Goal: Task Accomplishment & Management: Use online tool/utility

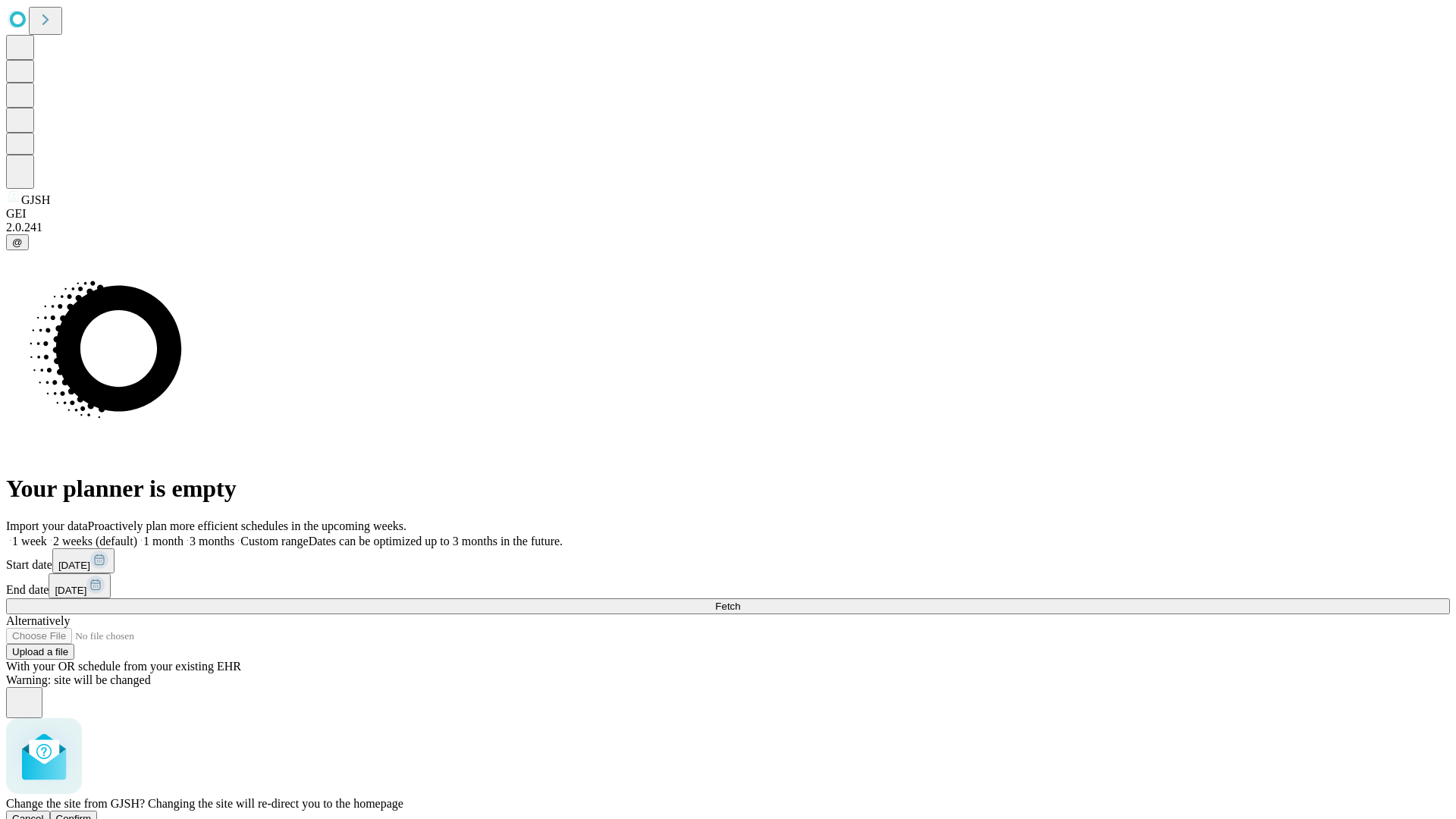
click at [91, 814] on span "Confirm" at bounding box center [74, 819] width 35 height 12
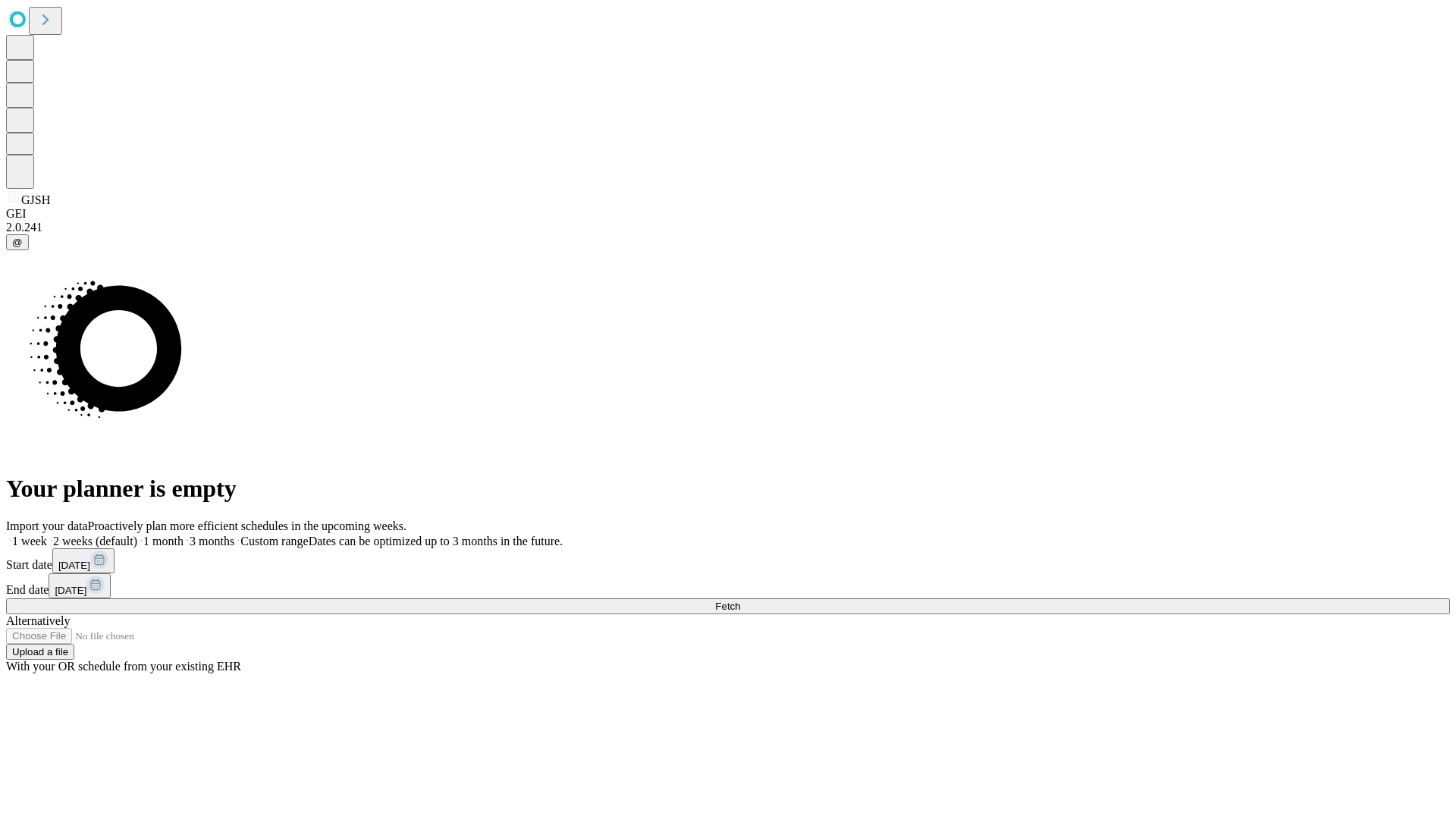
click at [137, 535] on label "2 weeks (default)" at bounding box center [92, 541] width 91 height 13
click at [740, 601] on span "Fetch" at bounding box center [727, 606] width 25 height 12
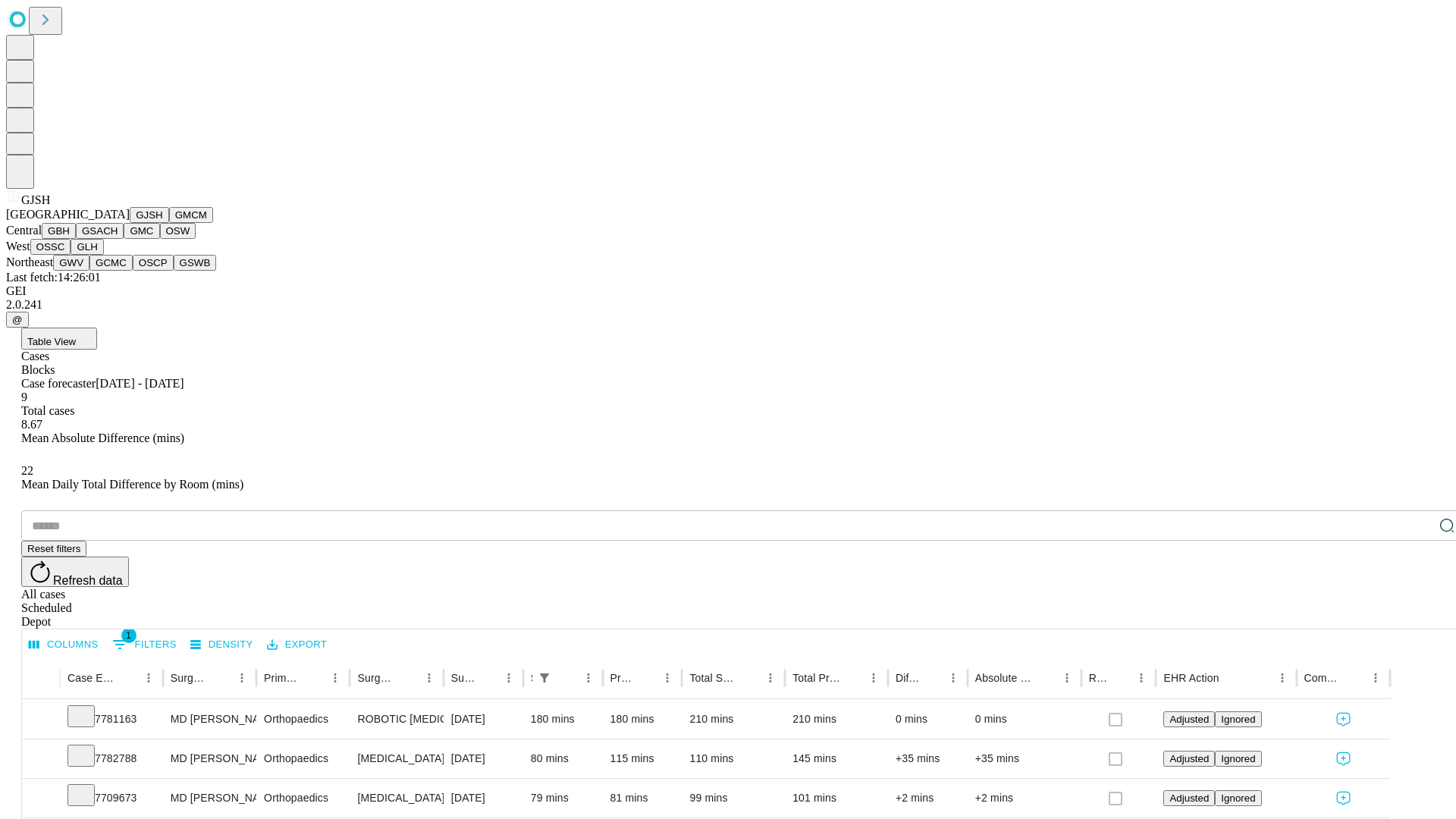
click at [169, 223] on button "GMCM" at bounding box center [190, 215] width 44 height 16
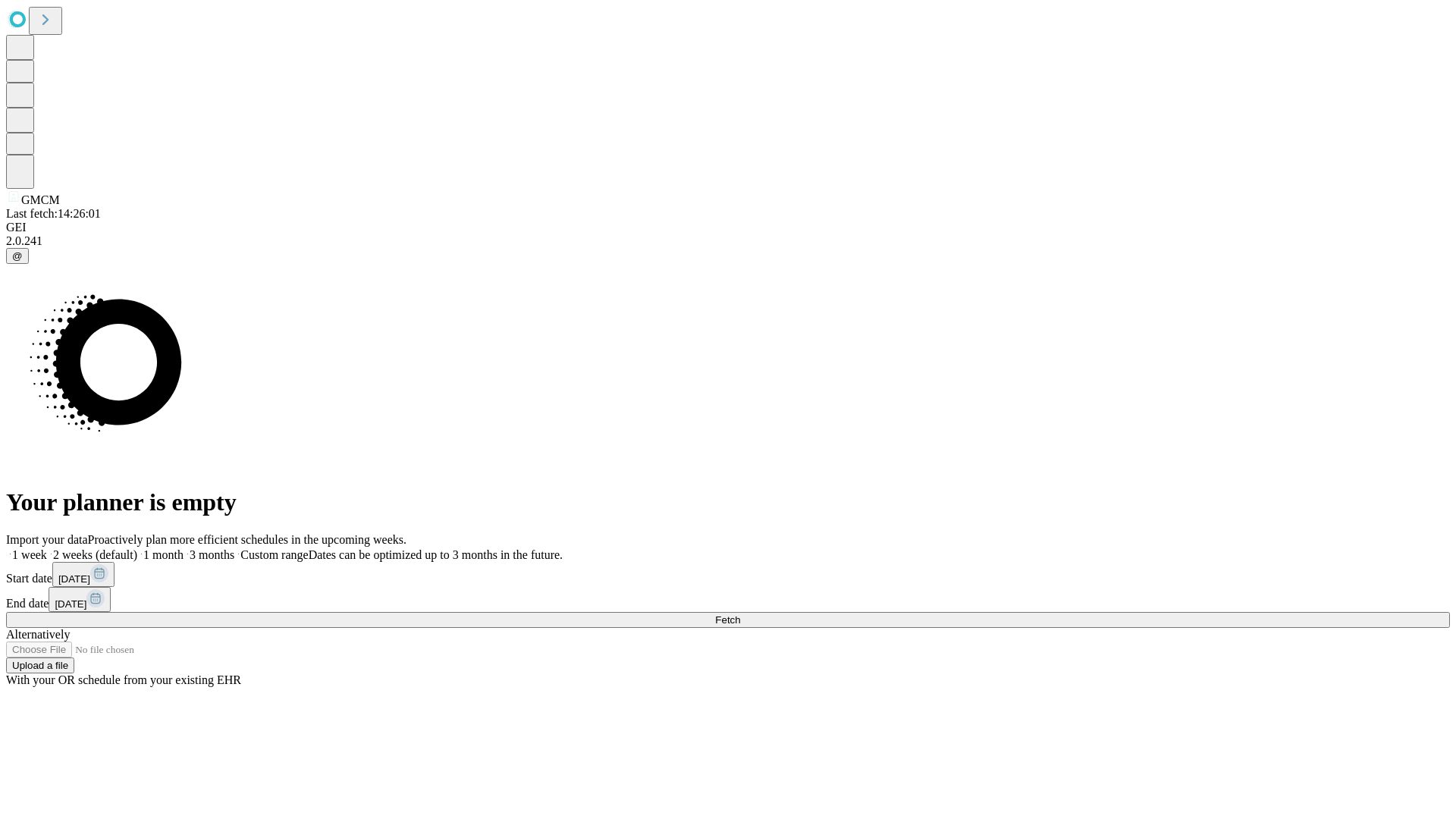
click at [137, 549] on label "2 weeks (default)" at bounding box center [92, 555] width 91 height 13
click at [740, 615] on span "Fetch" at bounding box center [727, 620] width 25 height 12
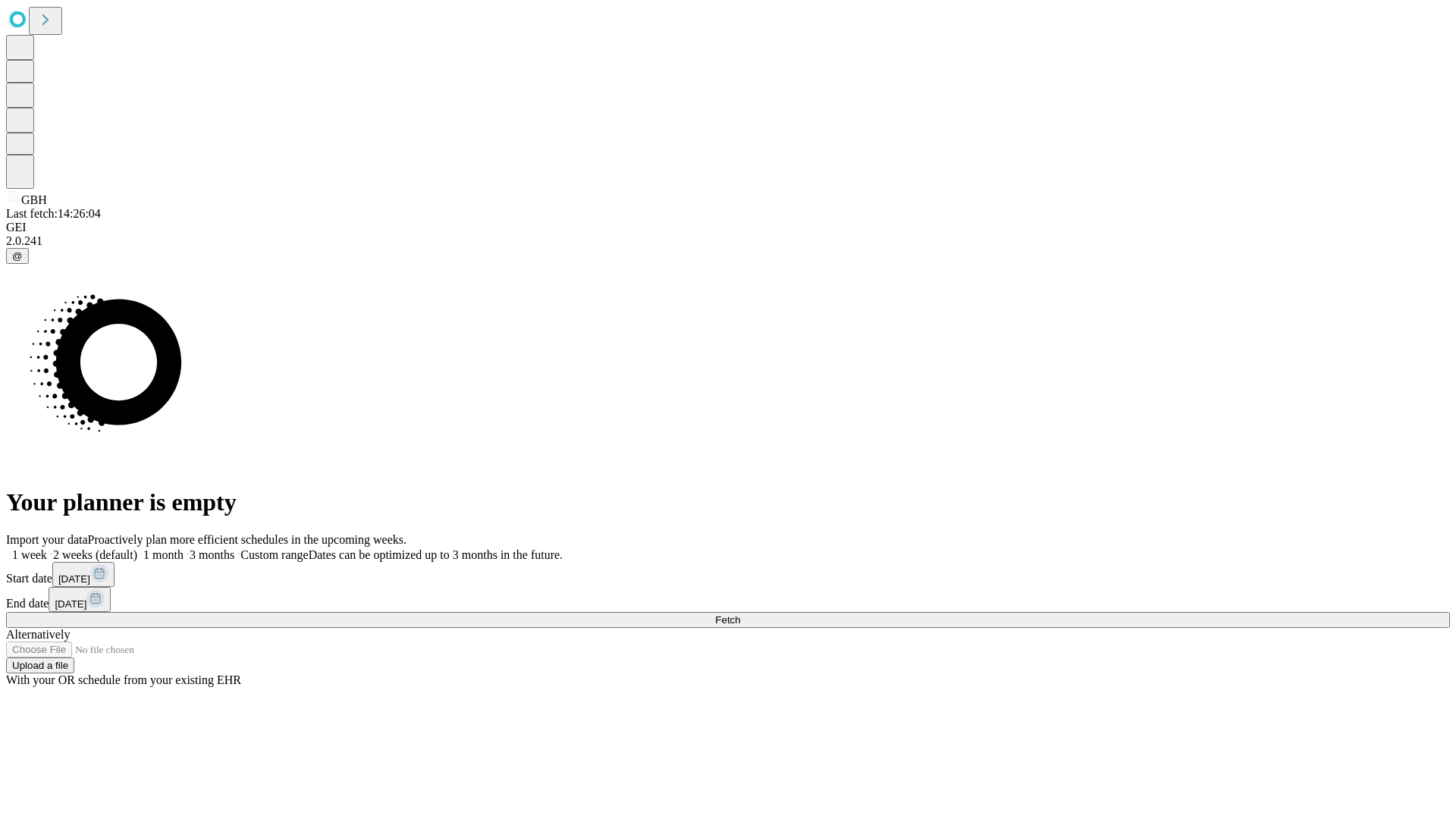
click at [137, 549] on label "2 weeks (default)" at bounding box center [92, 555] width 91 height 13
click at [740, 615] on span "Fetch" at bounding box center [727, 620] width 25 height 12
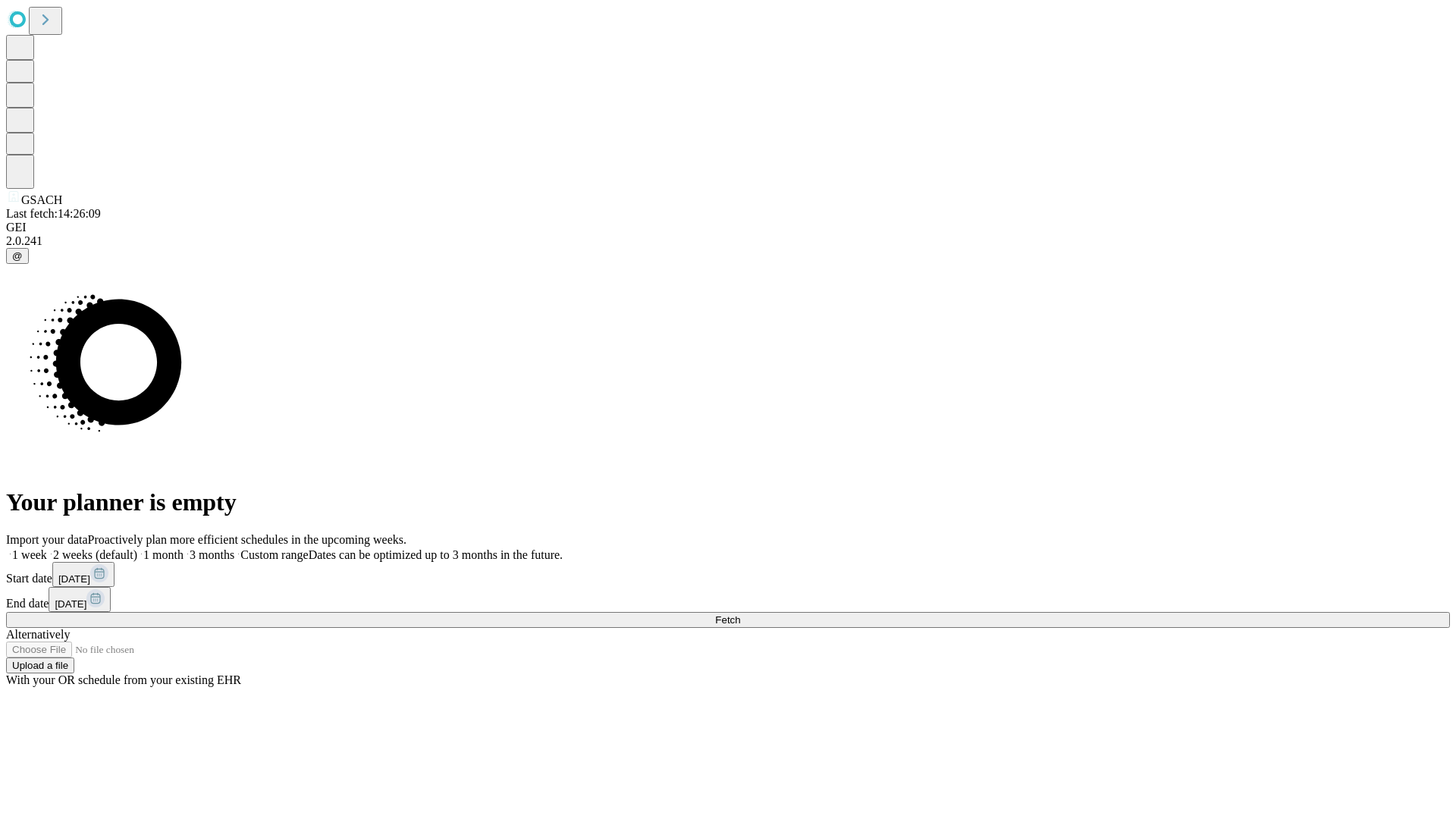
click at [740, 615] on span "Fetch" at bounding box center [727, 620] width 25 height 12
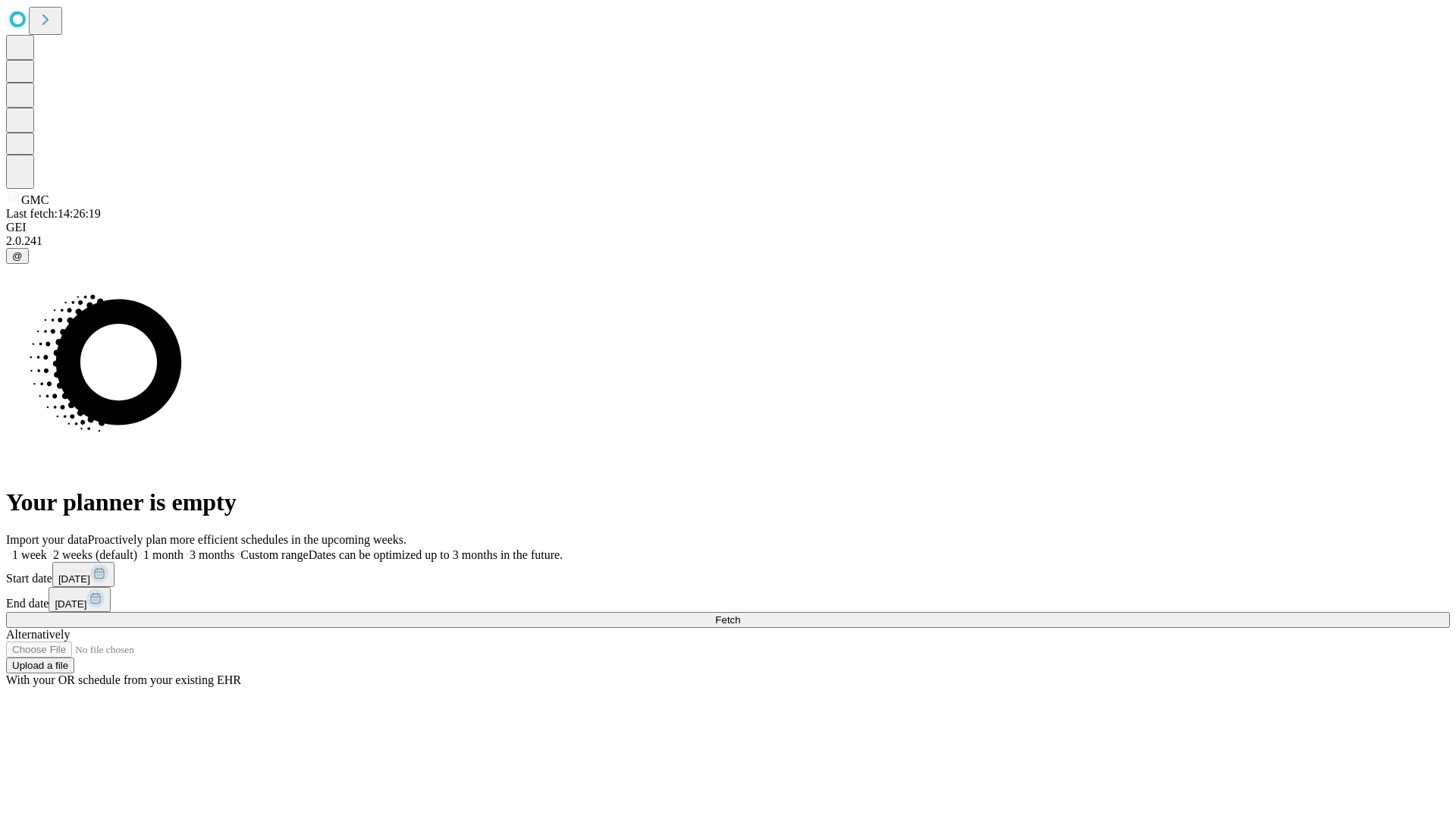
click at [137, 549] on label "2 weeks (default)" at bounding box center [92, 555] width 91 height 13
click at [740, 615] on span "Fetch" at bounding box center [727, 620] width 25 height 12
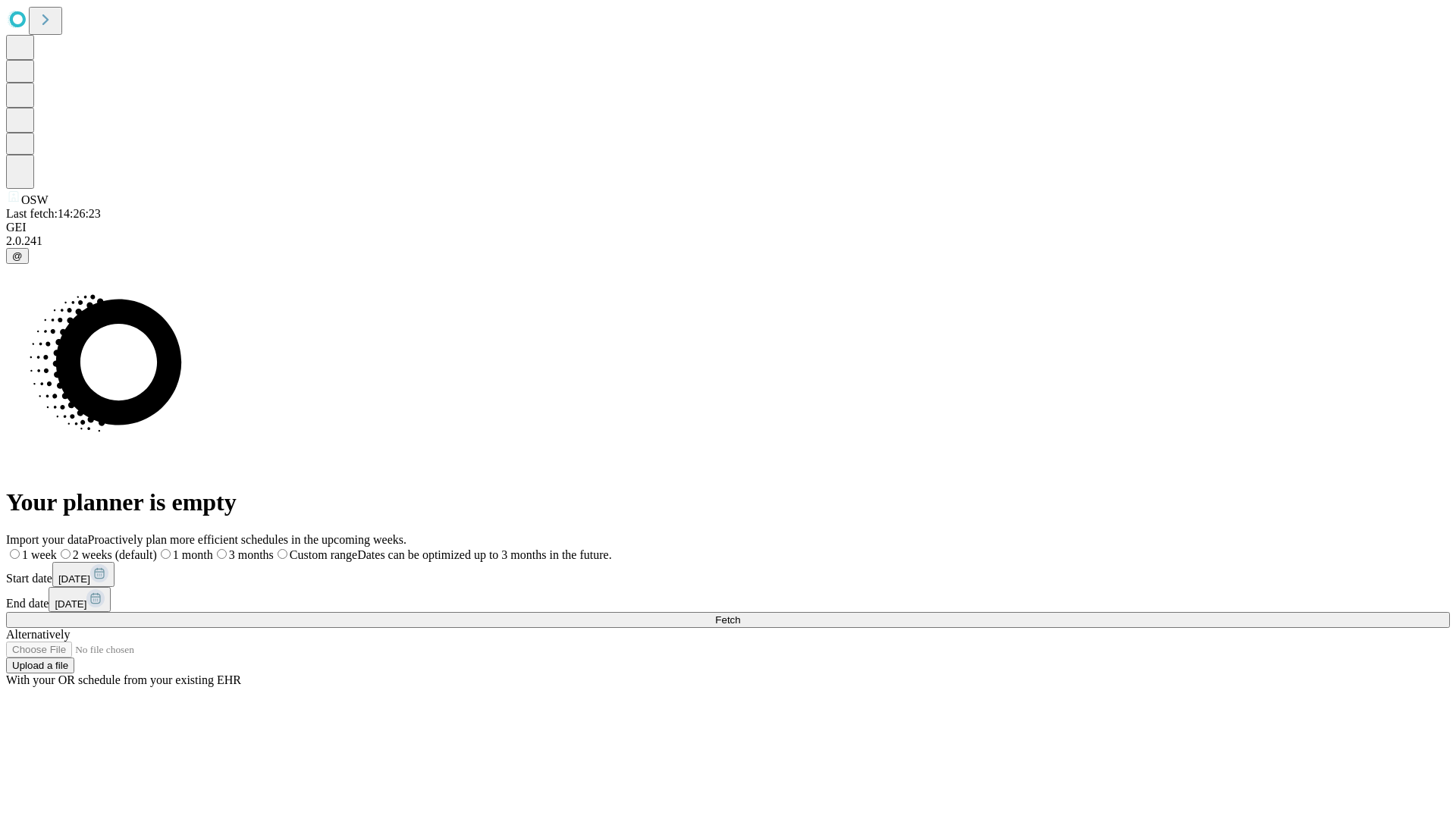
click at [157, 549] on label "2 weeks (default)" at bounding box center [107, 555] width 100 height 13
click at [740, 615] on span "Fetch" at bounding box center [727, 620] width 25 height 12
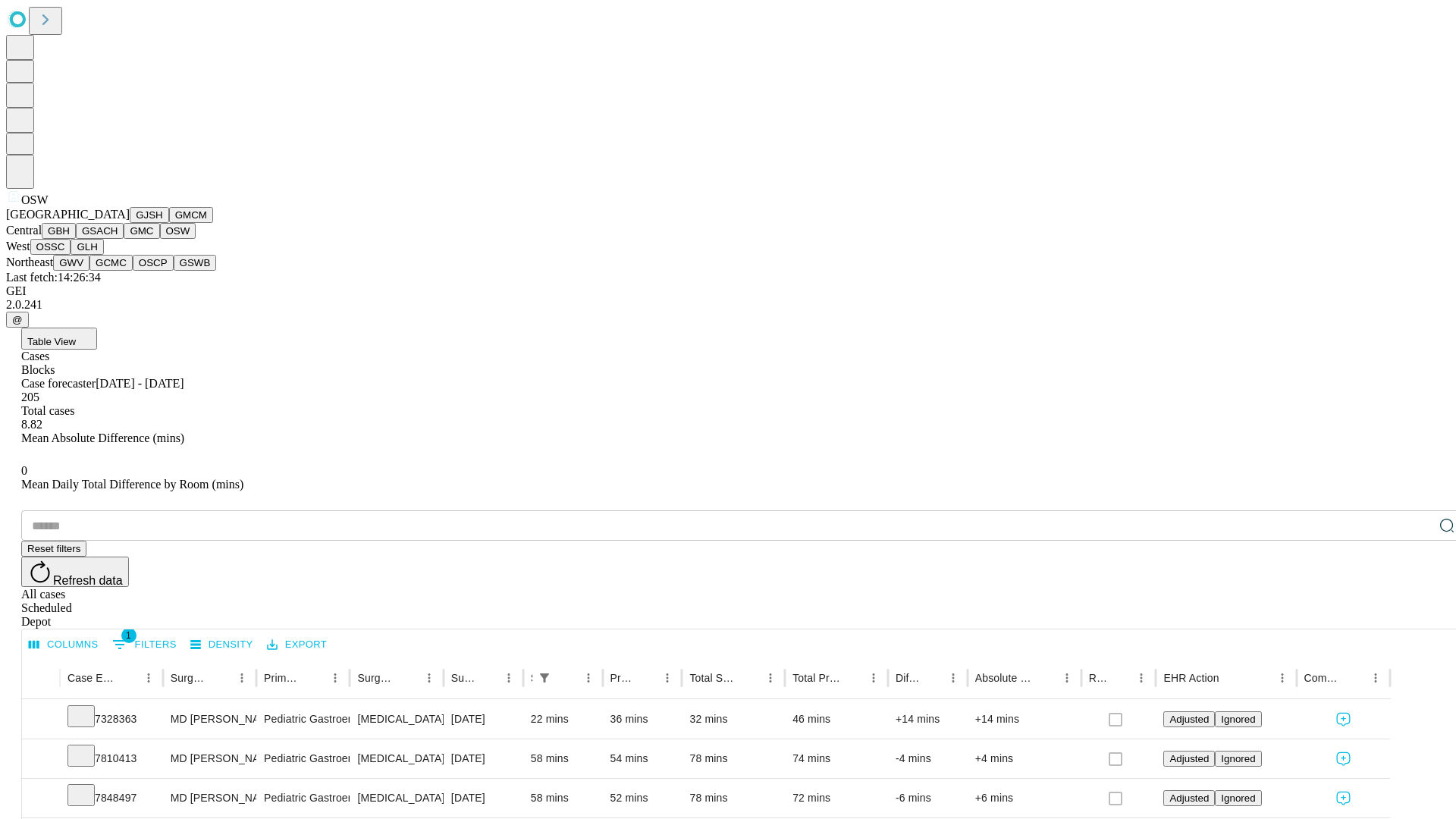
click at [71, 255] on button "OSSC" at bounding box center [50, 247] width 41 height 16
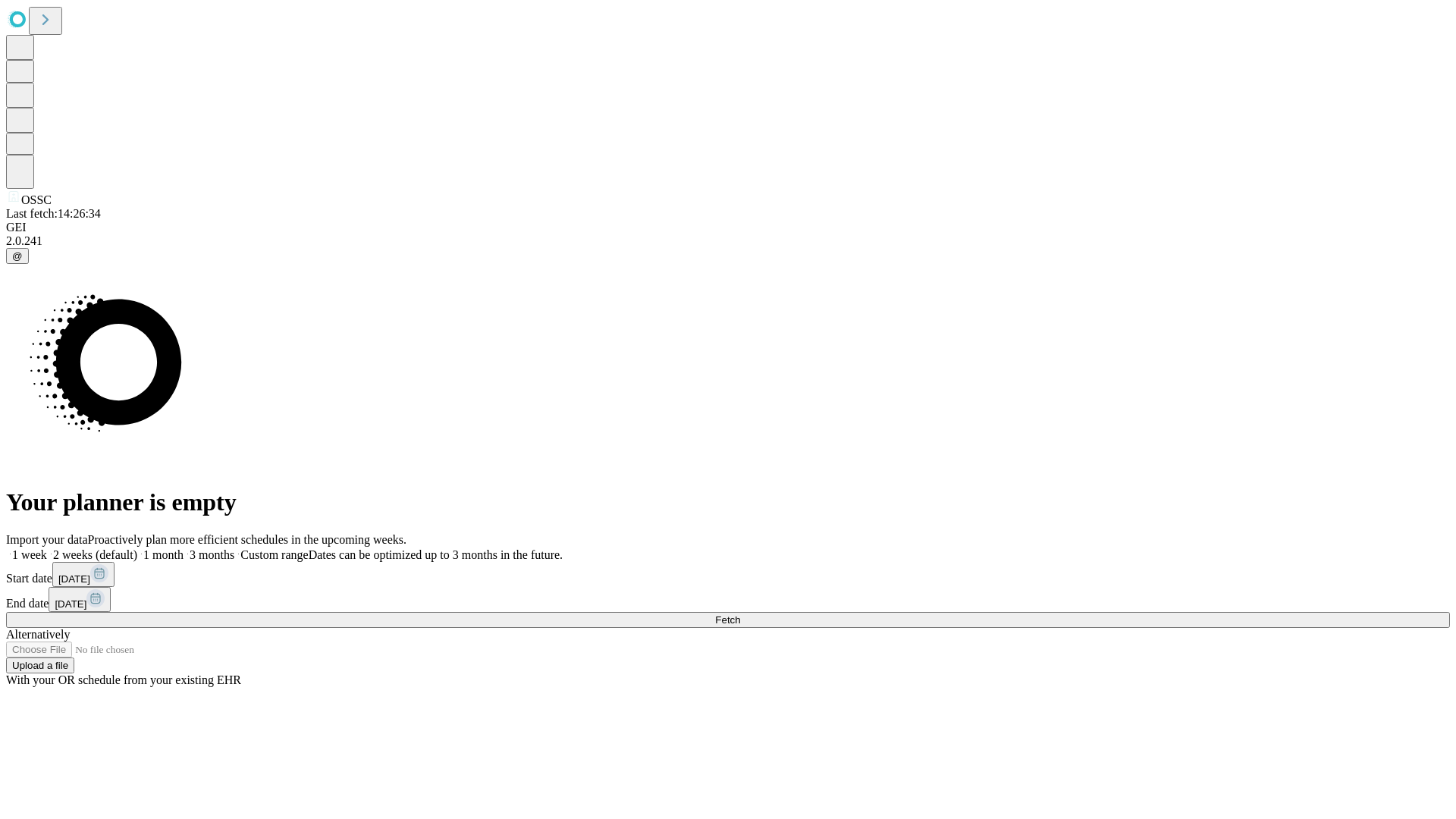
click at [740, 615] on span "Fetch" at bounding box center [727, 620] width 25 height 12
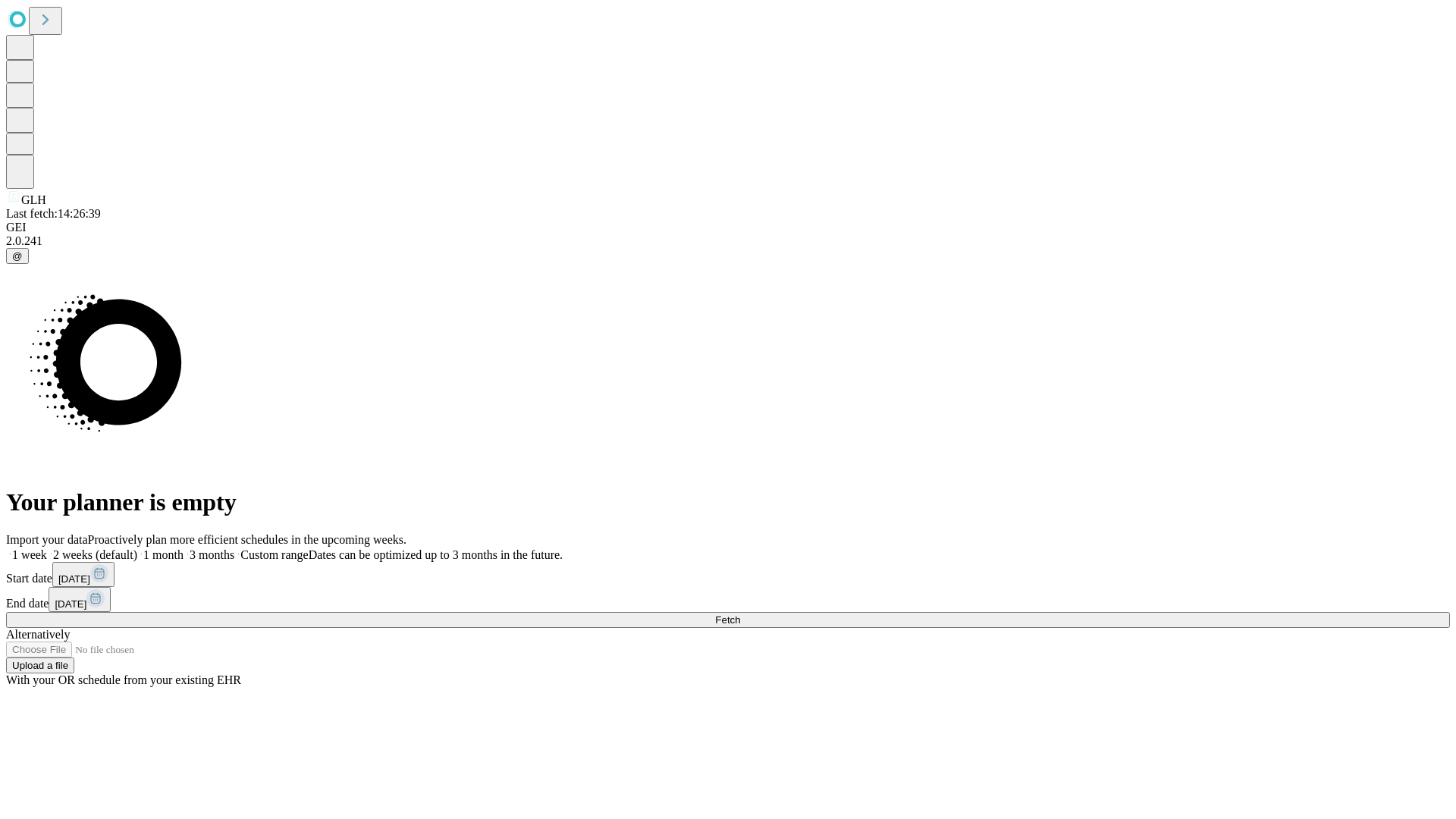
click at [740, 615] on span "Fetch" at bounding box center [727, 620] width 25 height 12
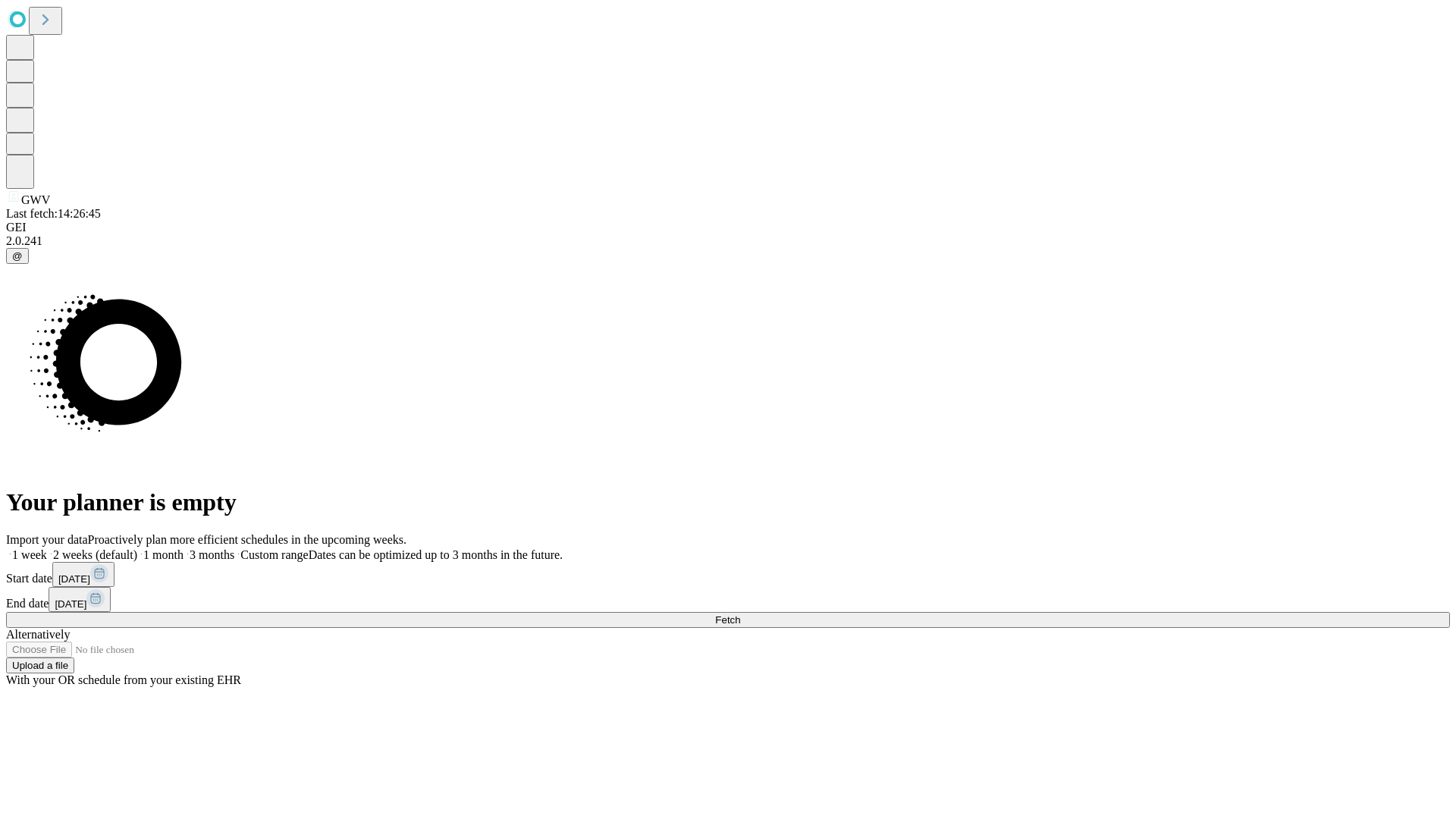
click at [137, 549] on label "2 weeks (default)" at bounding box center [92, 555] width 91 height 13
click at [740, 615] on span "Fetch" at bounding box center [727, 620] width 25 height 12
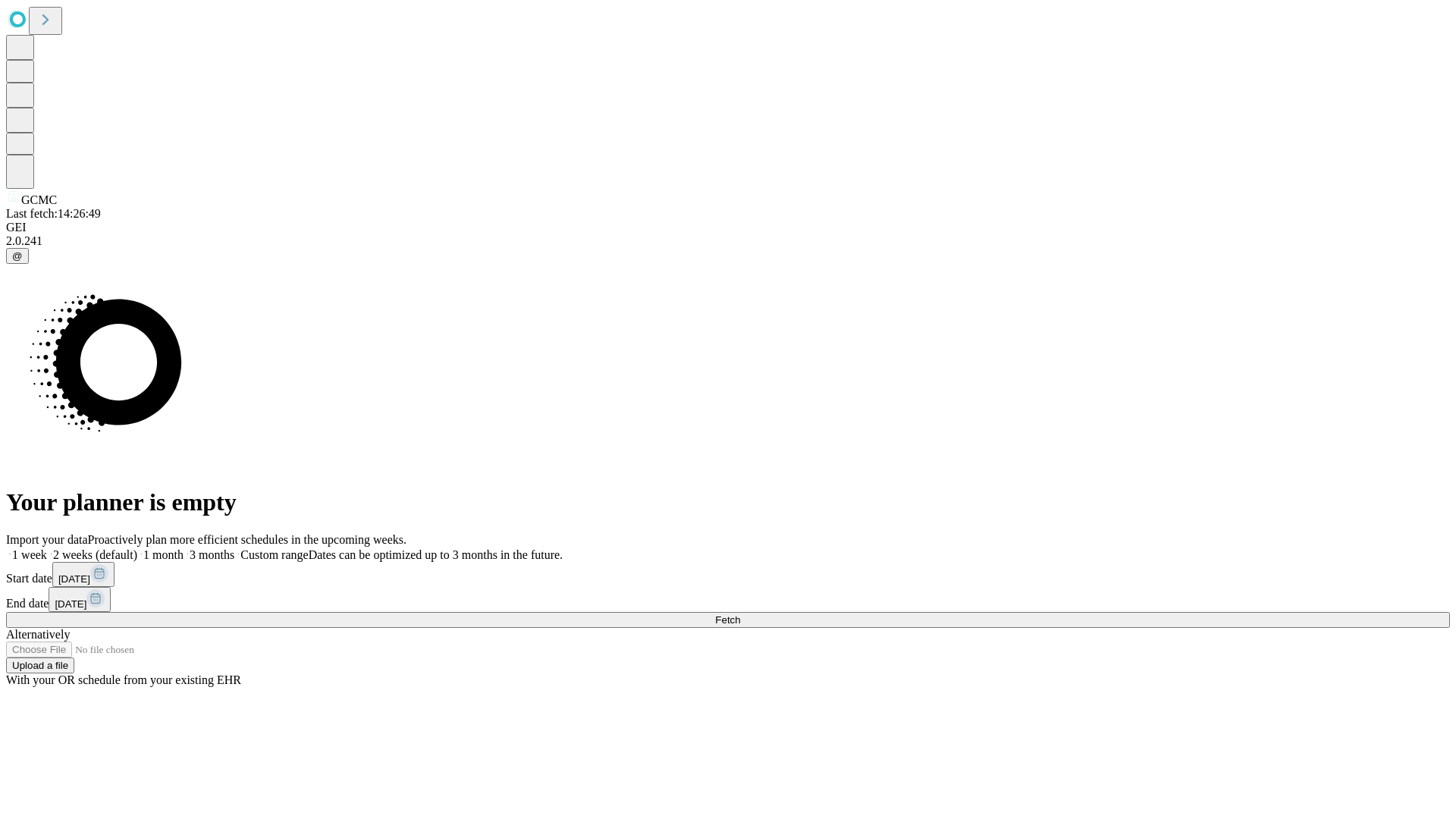
click at [137, 549] on label "2 weeks (default)" at bounding box center [92, 555] width 91 height 13
click at [740, 615] on span "Fetch" at bounding box center [727, 620] width 25 height 12
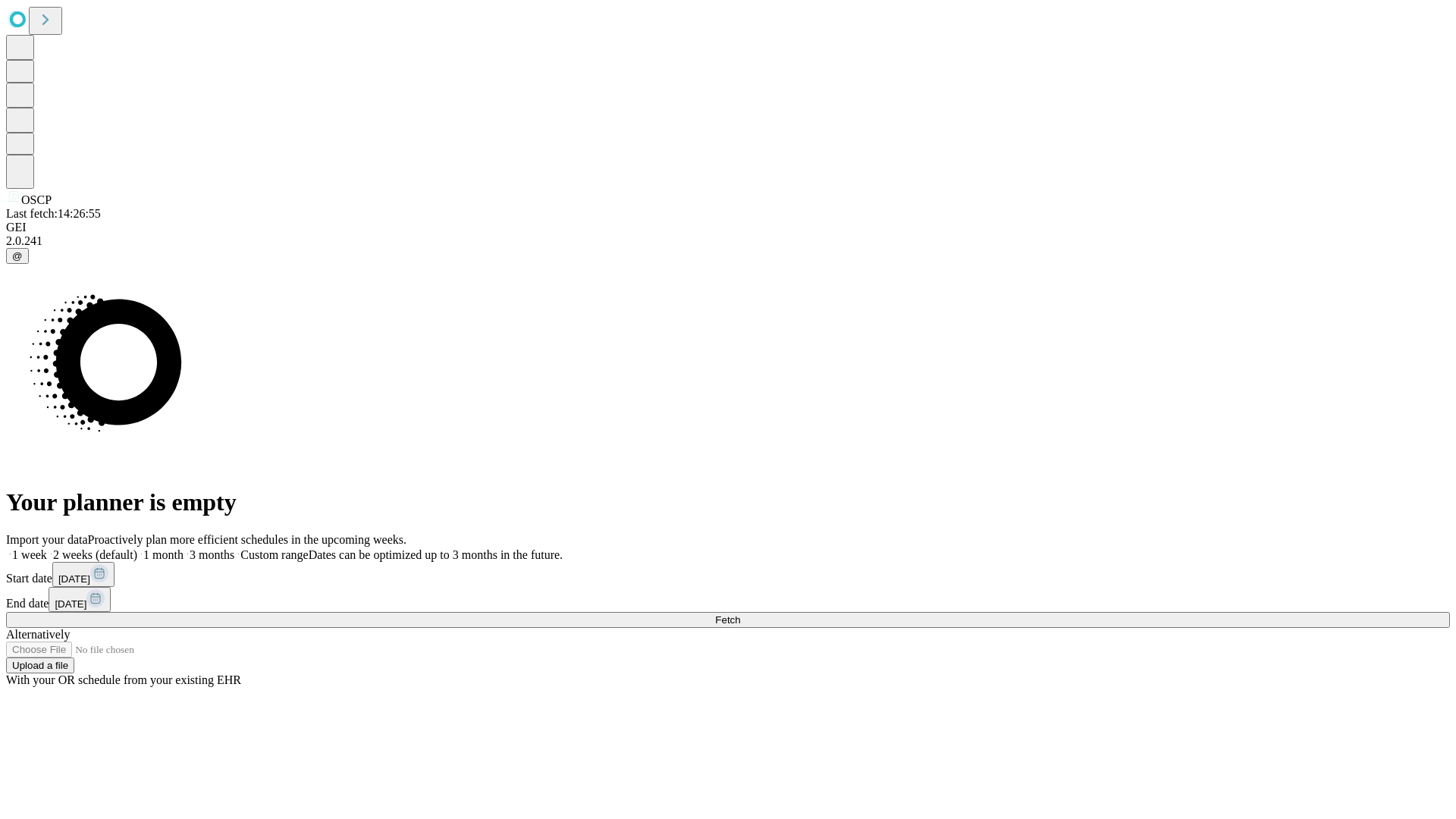
click at [137, 549] on label "2 weeks (default)" at bounding box center [92, 555] width 91 height 13
click at [740, 615] on span "Fetch" at bounding box center [727, 620] width 25 height 12
